Goal: Information Seeking & Learning: Find specific fact

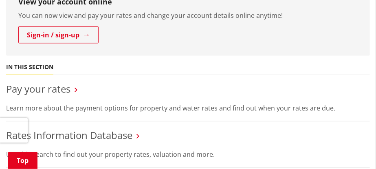
scroll to position [285, 0]
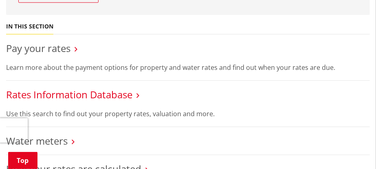
click at [69, 89] on link "Rates Information Database" at bounding box center [69, 94] width 126 height 13
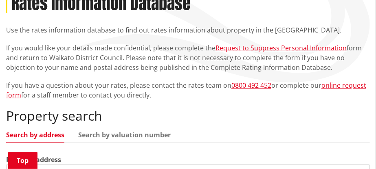
scroll to position [162, 0]
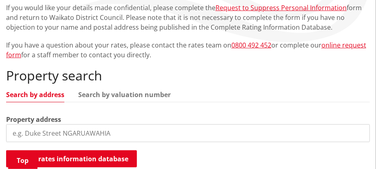
click at [57, 92] on link "Search by address" at bounding box center [35, 95] width 58 height 7
click at [37, 92] on link "Search by address" at bounding box center [35, 95] width 58 height 7
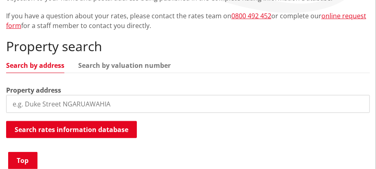
scroll to position [203, 0]
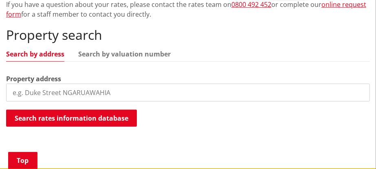
click at [32, 84] on input "search" at bounding box center [187, 93] width 363 height 18
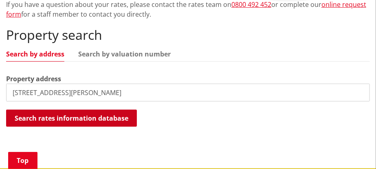
type input "48 Webster road"
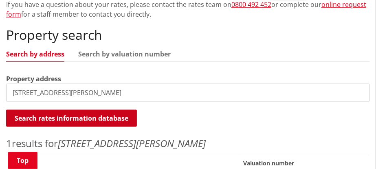
click at [65, 110] on button "Search rates information database" at bounding box center [71, 118] width 131 height 17
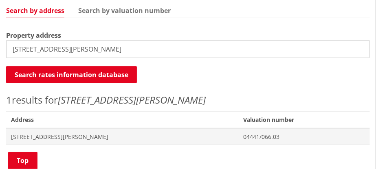
scroll to position [244, 0]
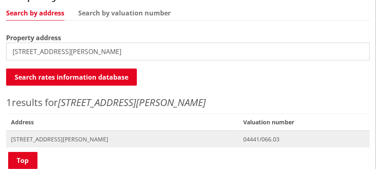
click at [52, 136] on span "[STREET_ADDRESS][PERSON_NAME]" at bounding box center [122, 140] width 222 height 8
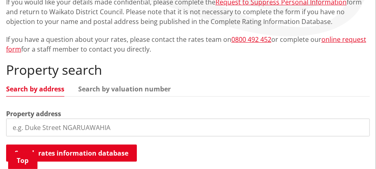
scroll to position [164, 0]
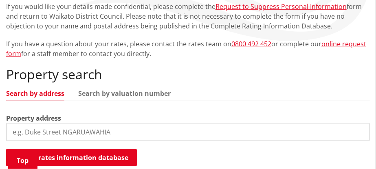
click at [32, 123] on input "search" at bounding box center [187, 132] width 363 height 18
type input "95G Webster road"
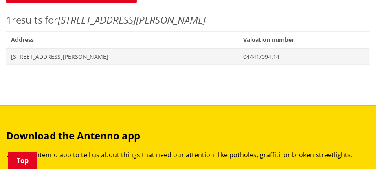
scroll to position [245, 0]
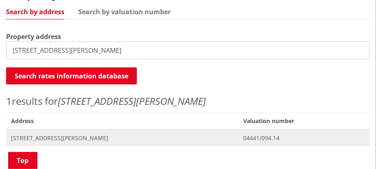
click at [19, 134] on span "95G Webster Road MATANGI" at bounding box center [122, 138] width 222 height 8
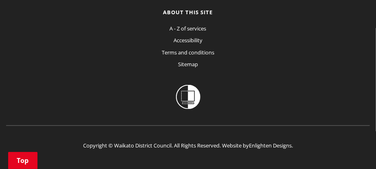
scroll to position [1420, 0]
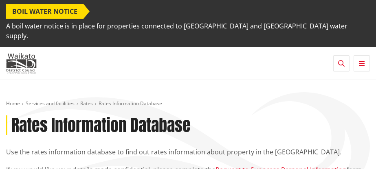
scroll to position [247, 0]
